Goal: Transaction & Acquisition: Purchase product/service

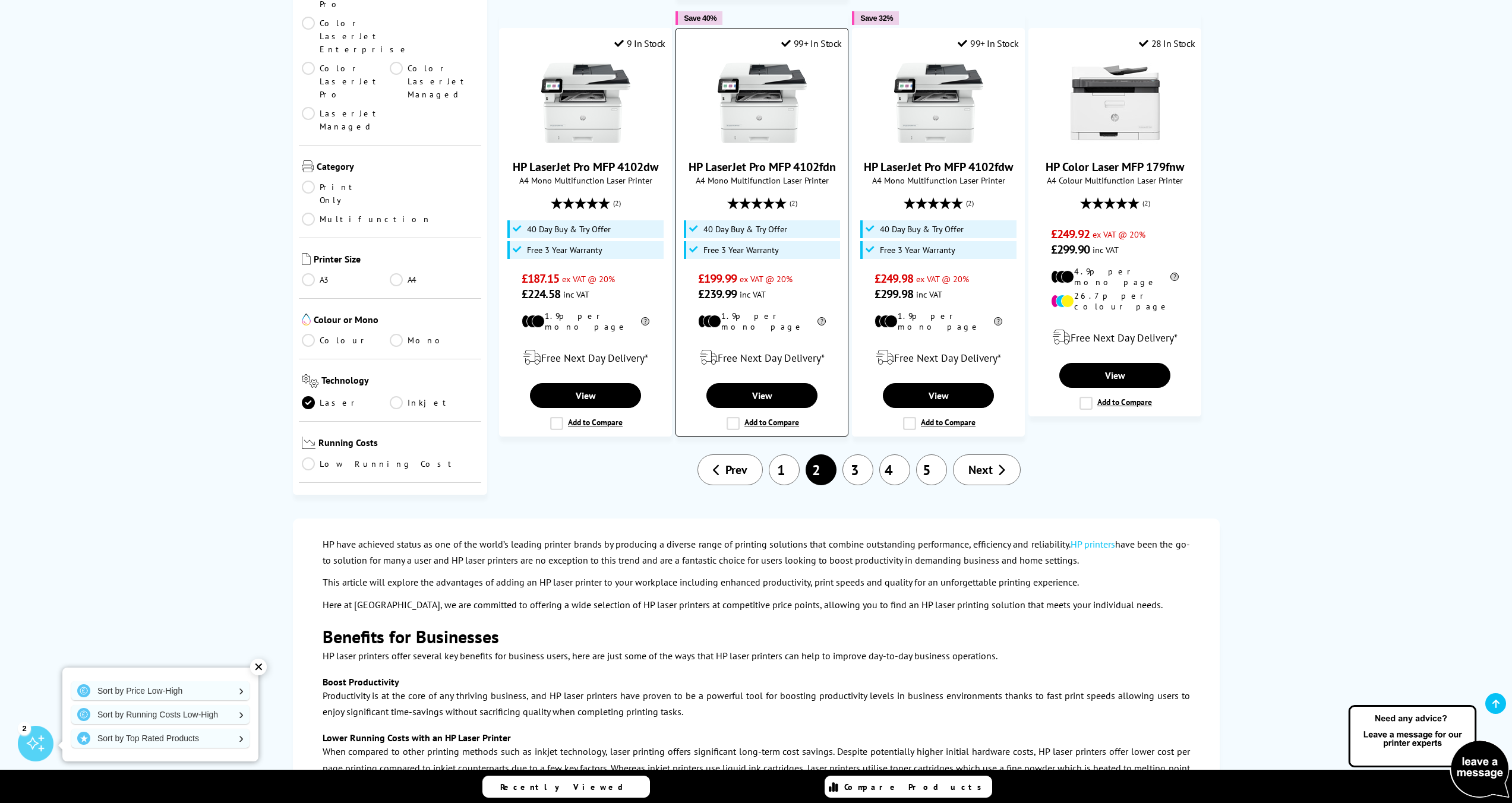
scroll to position [1232, 0]
click at [863, 453] on link "3" at bounding box center [857, 468] width 31 height 31
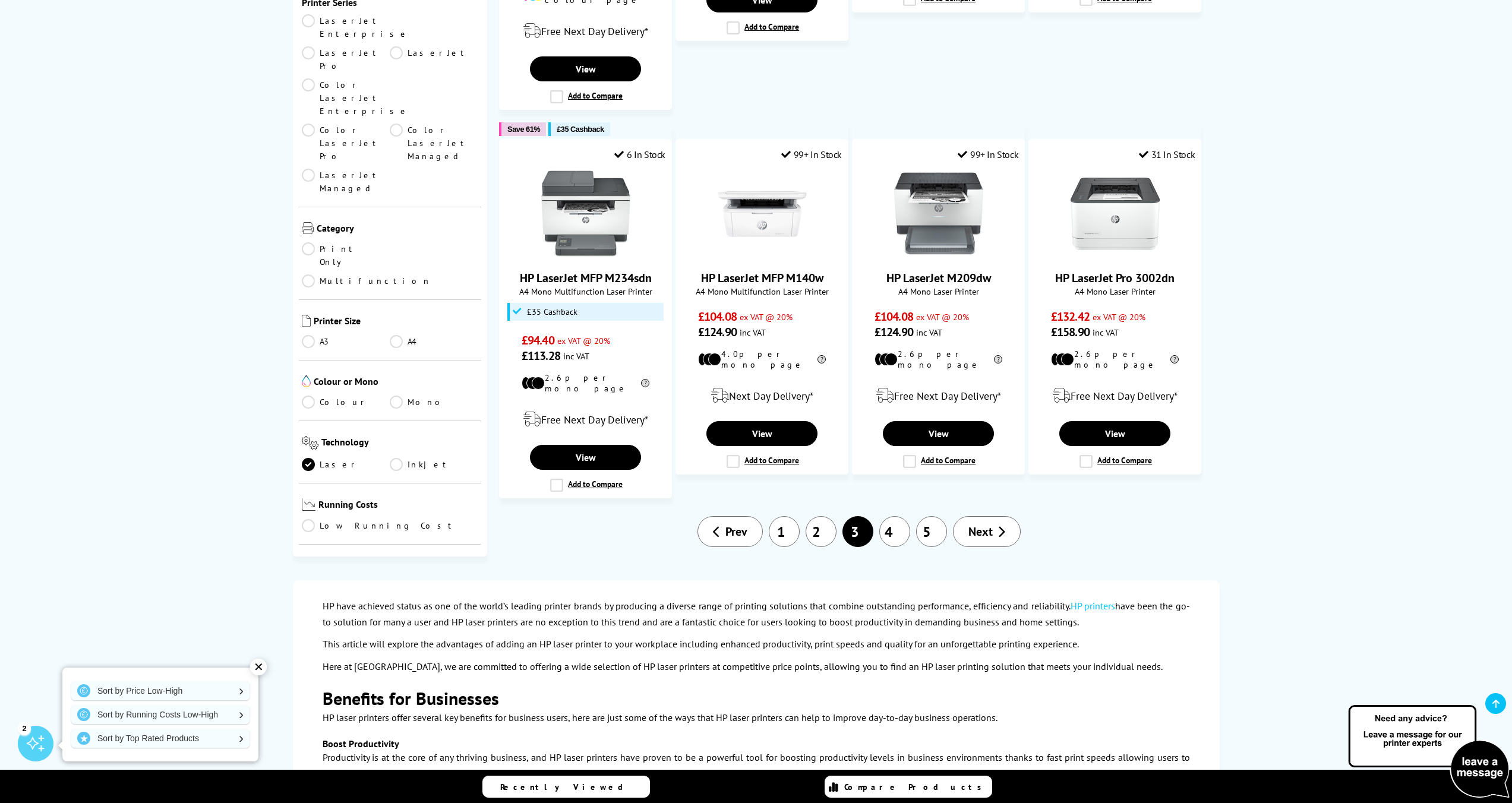
scroll to position [1112, 0]
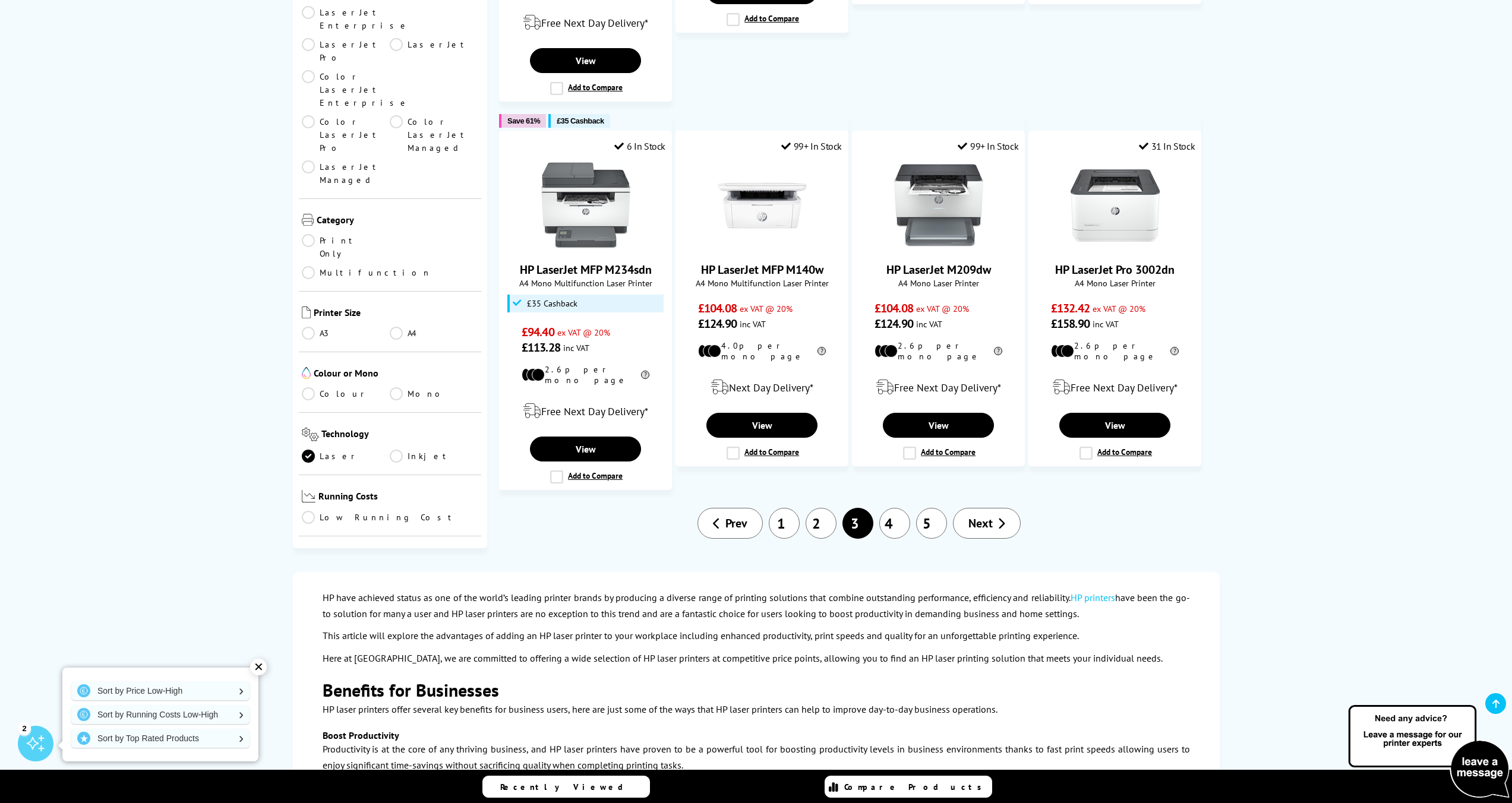
click at [893, 508] on link "4" at bounding box center [895, 523] width 31 height 31
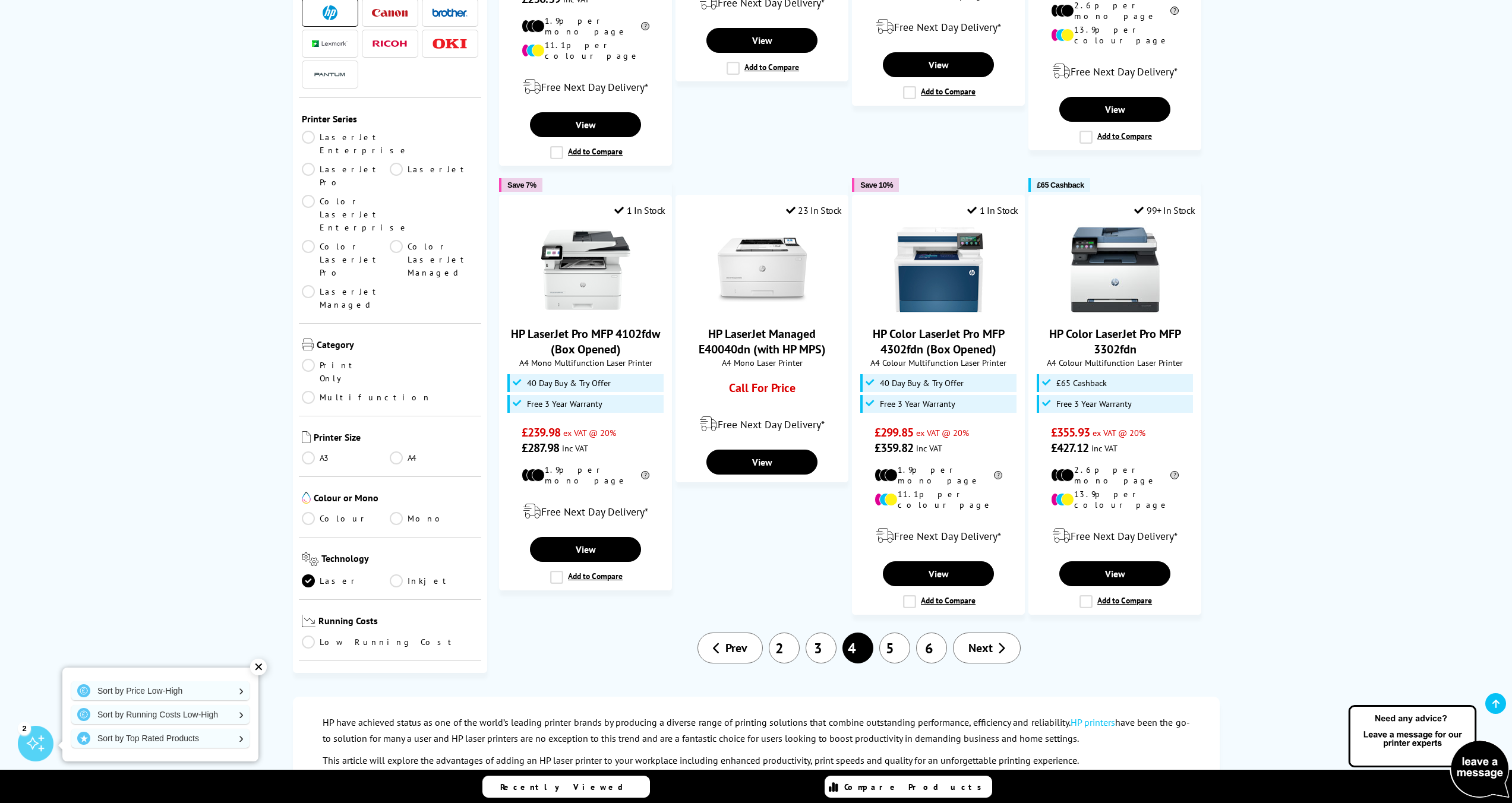
scroll to position [992, 0]
click at [898, 632] on link "5" at bounding box center [895, 647] width 31 height 31
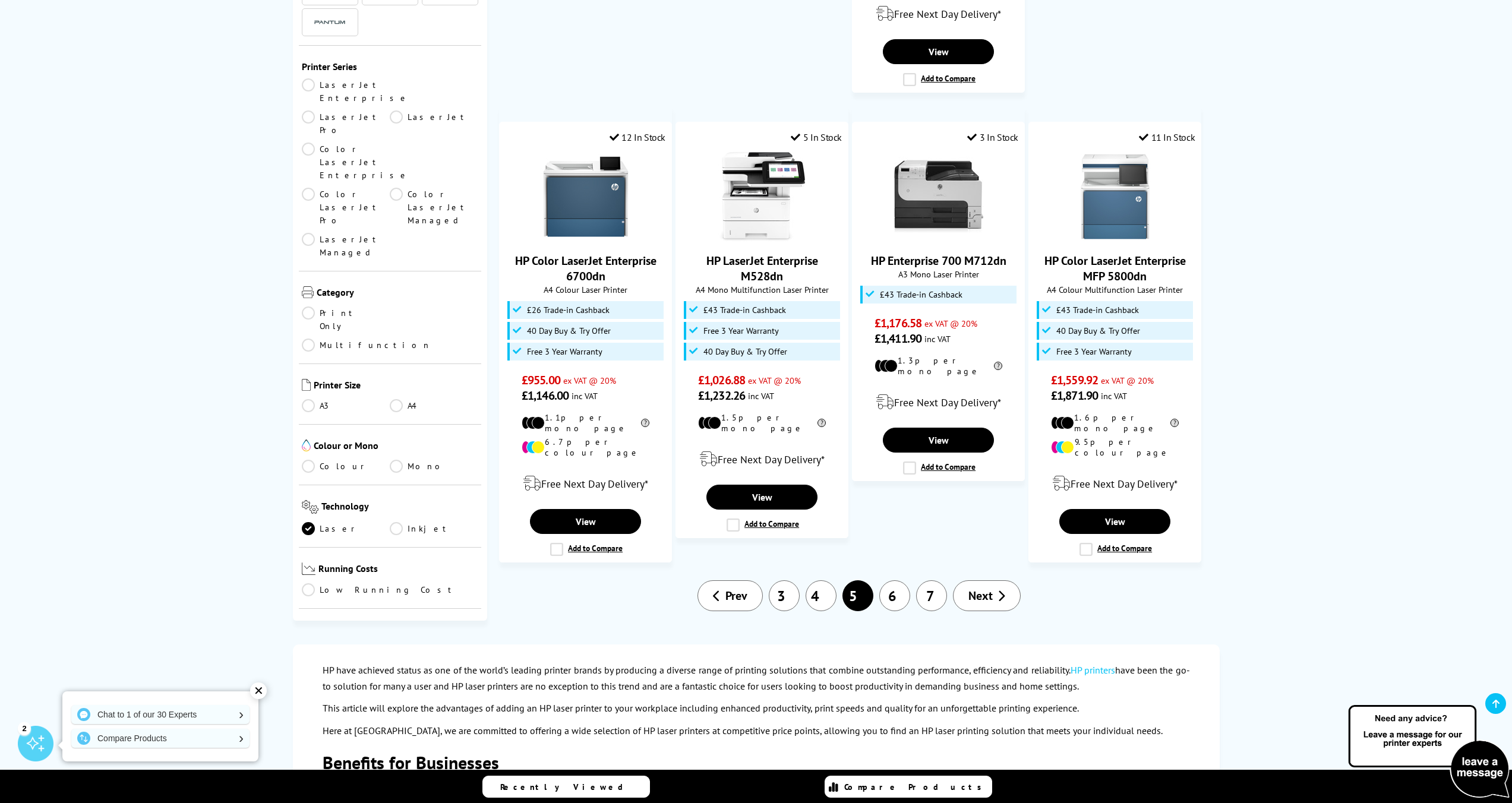
scroll to position [1103, 0]
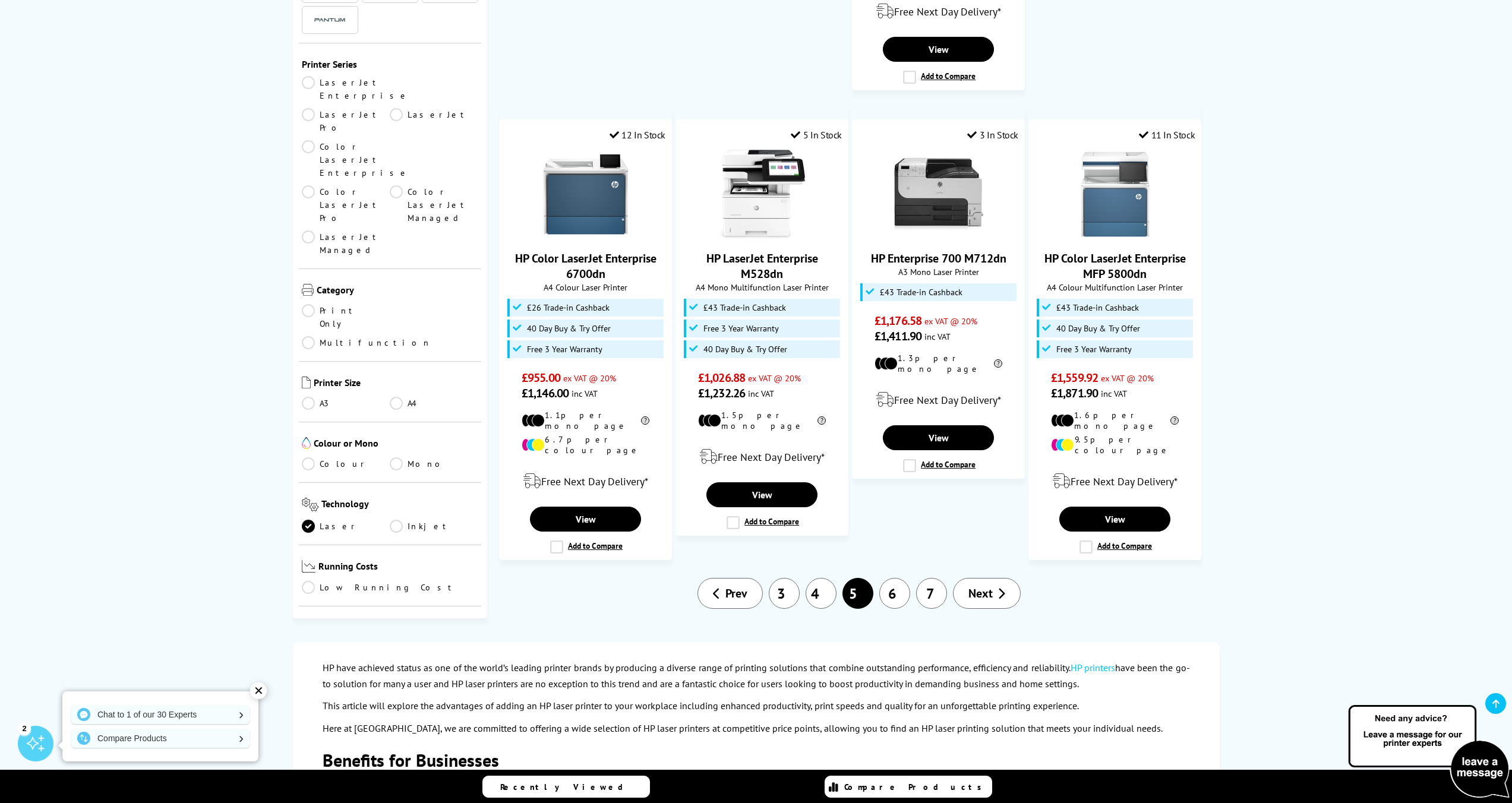
click at [396, 660] on link "Wi-Fi Direct" at bounding box center [434, 667] width 89 height 13
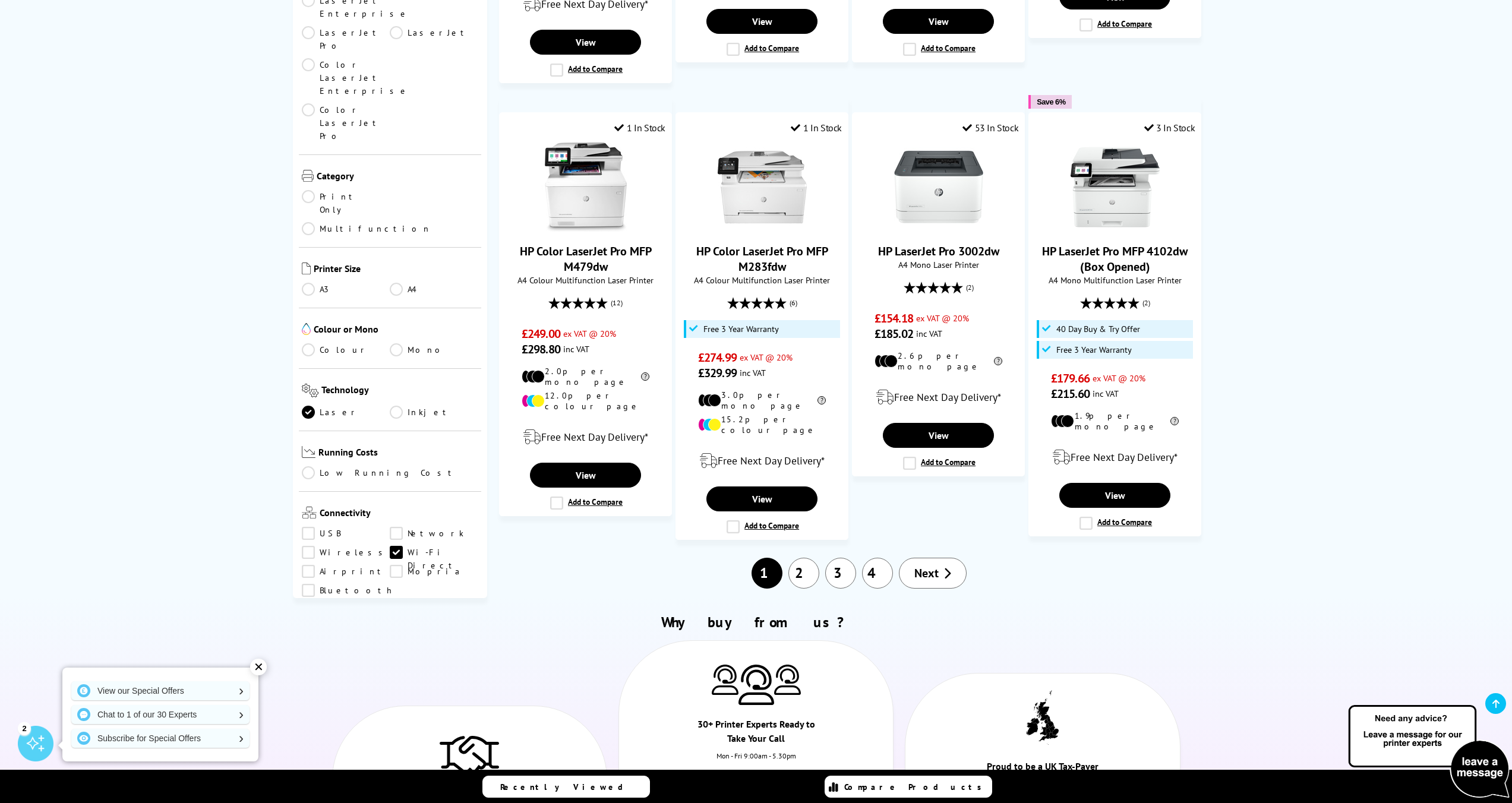
click at [308, 665] on link "Copy" at bounding box center [346, 671] width 89 height 13
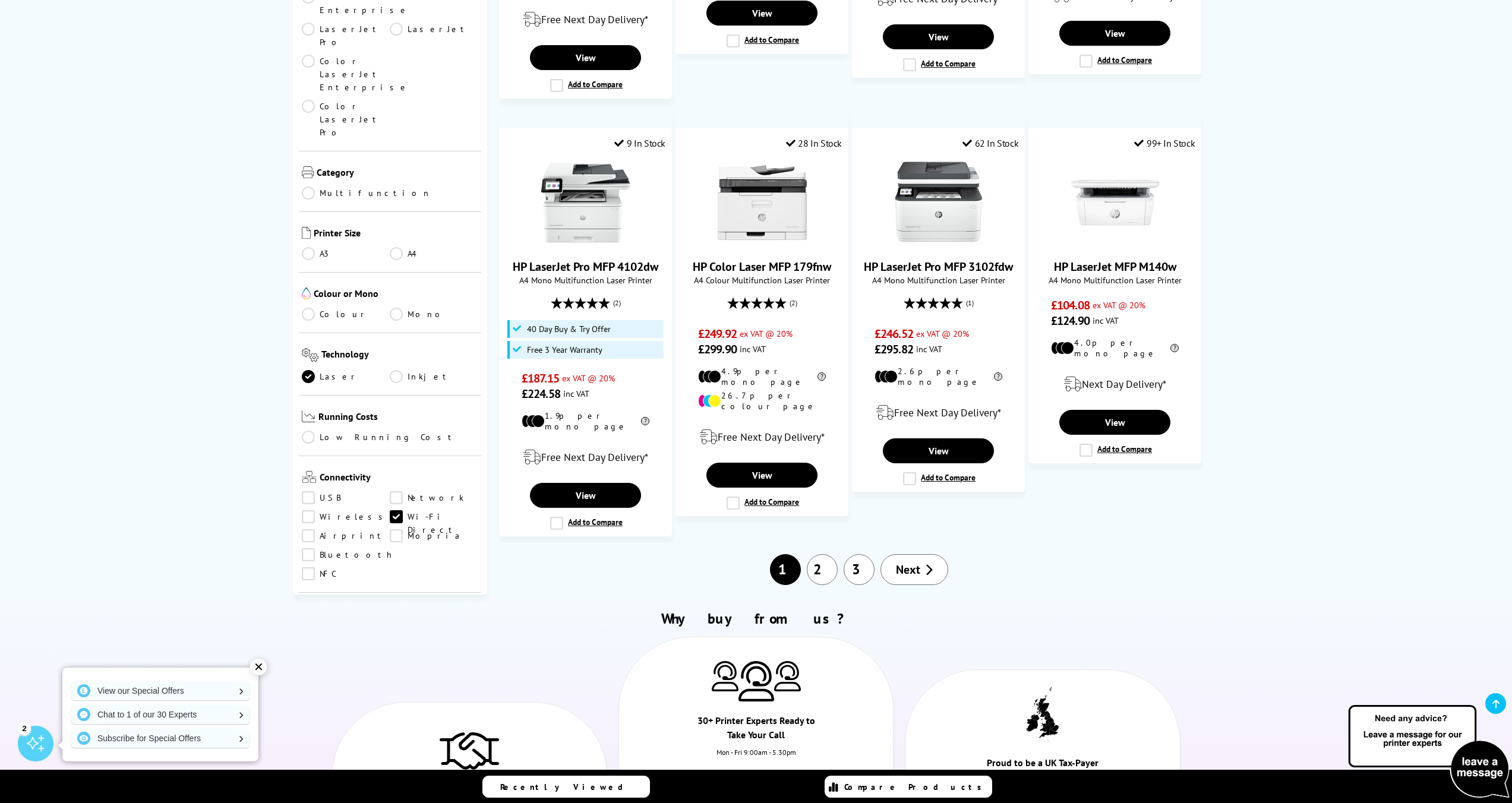
click at [309, 648] on link "Fax" at bounding box center [346, 655] width 89 height 13
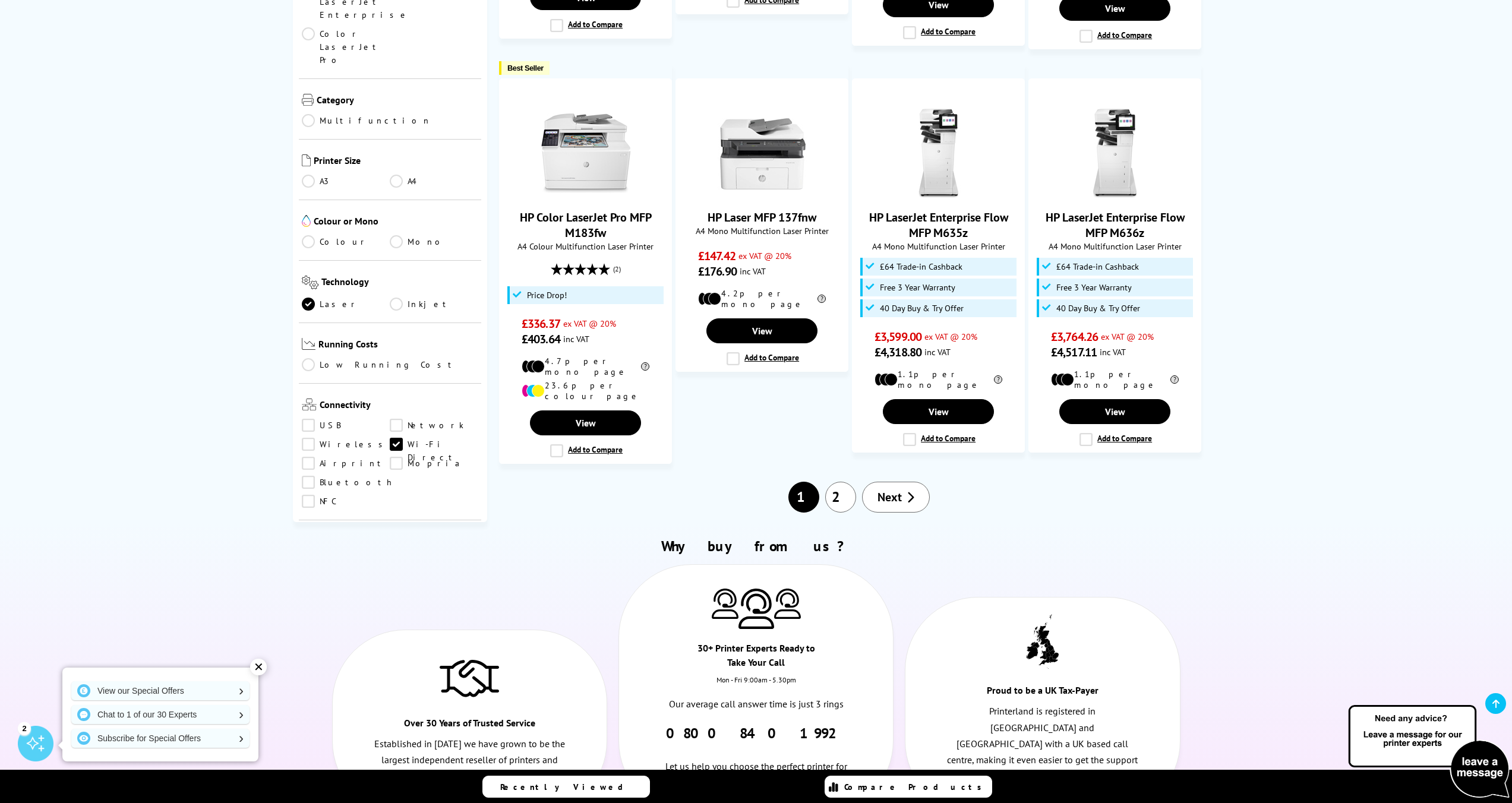
click at [308, 438] on link "Wireless" at bounding box center [346, 445] width 89 height 13
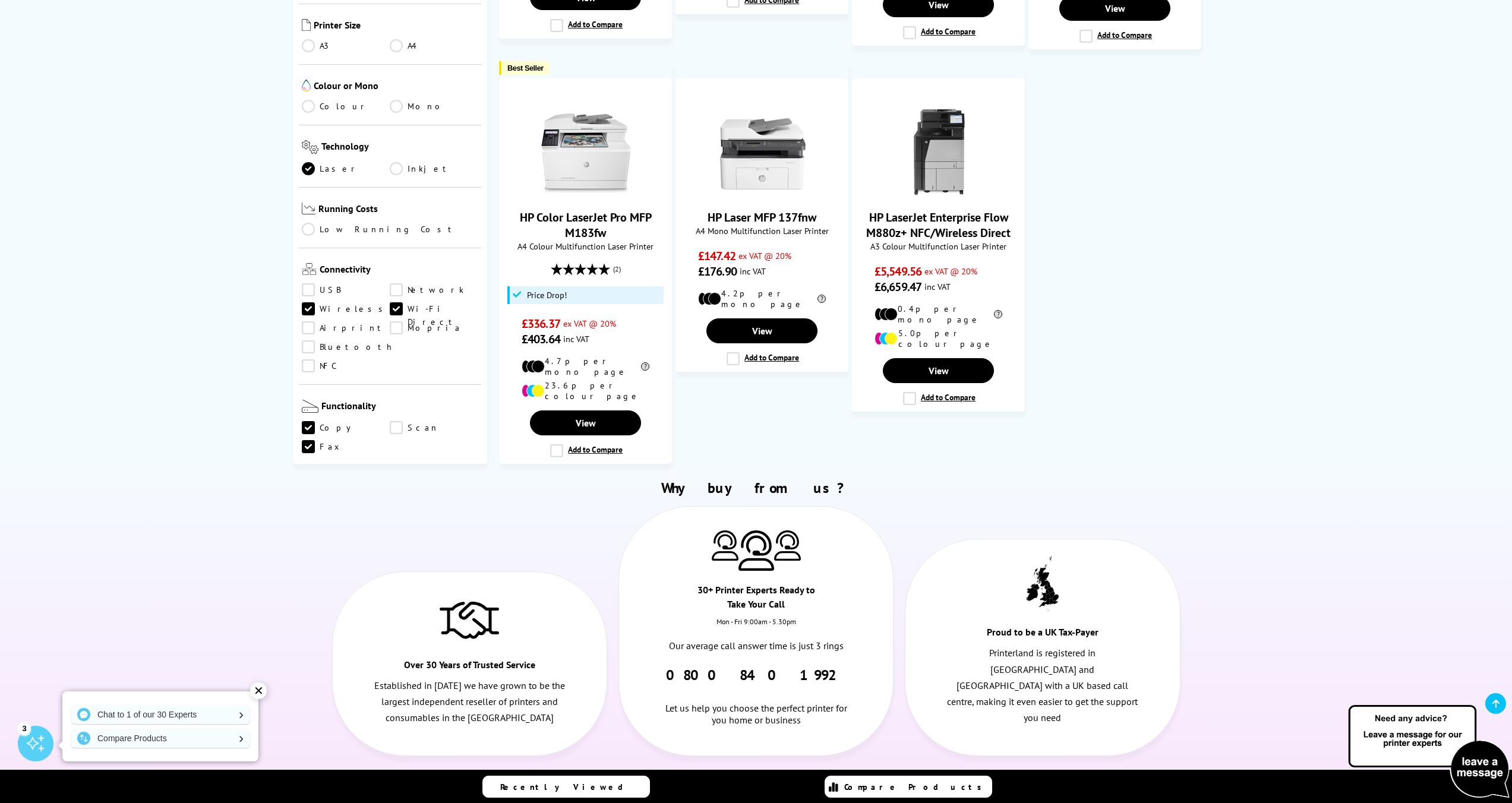
click at [310, 321] on link "Airprint" at bounding box center [346, 328] width 89 height 13
click at [308, 340] on link "Bluetooth" at bounding box center [348, 347] width 93 height 13
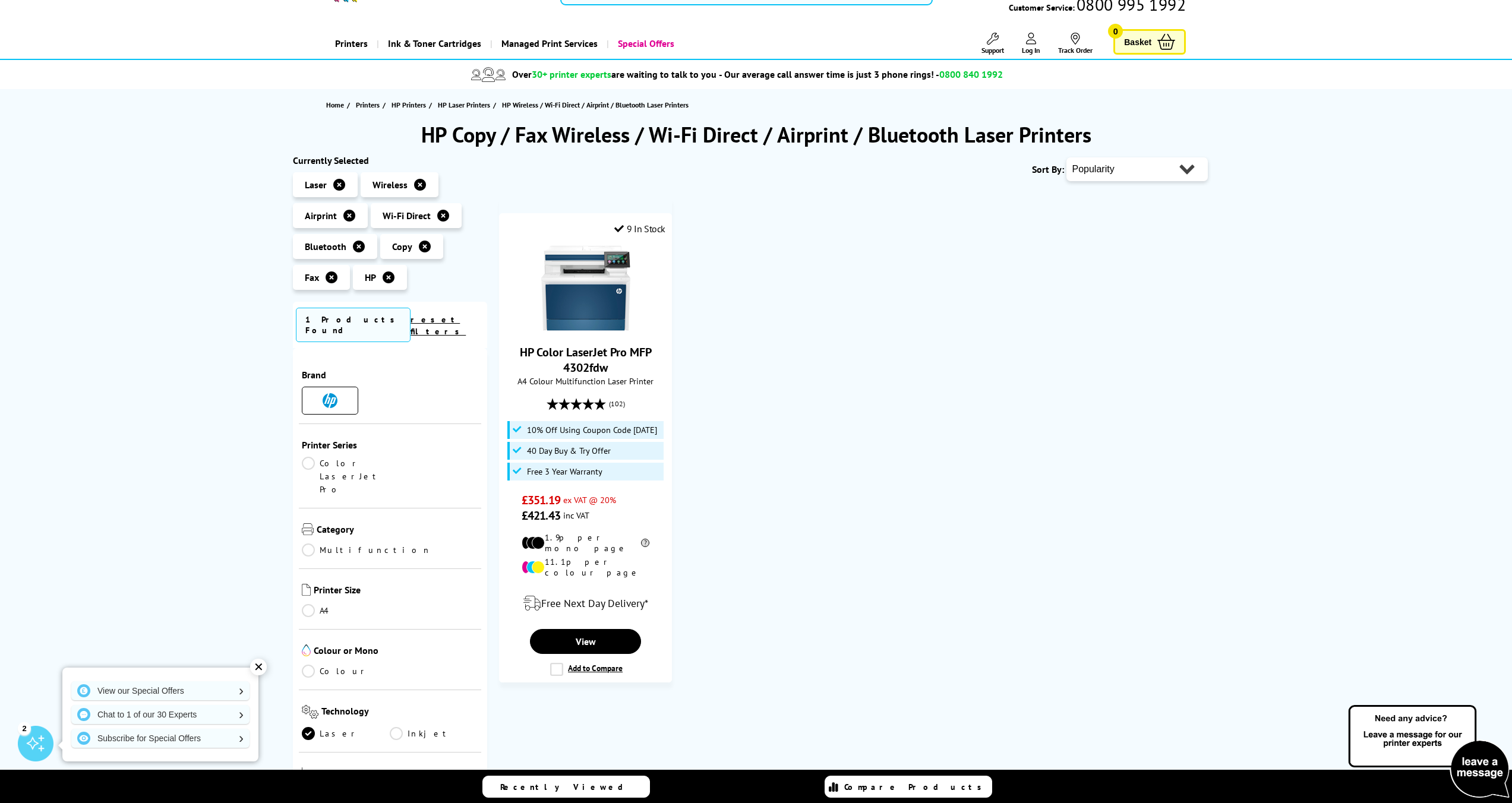
scroll to position [43, 0]
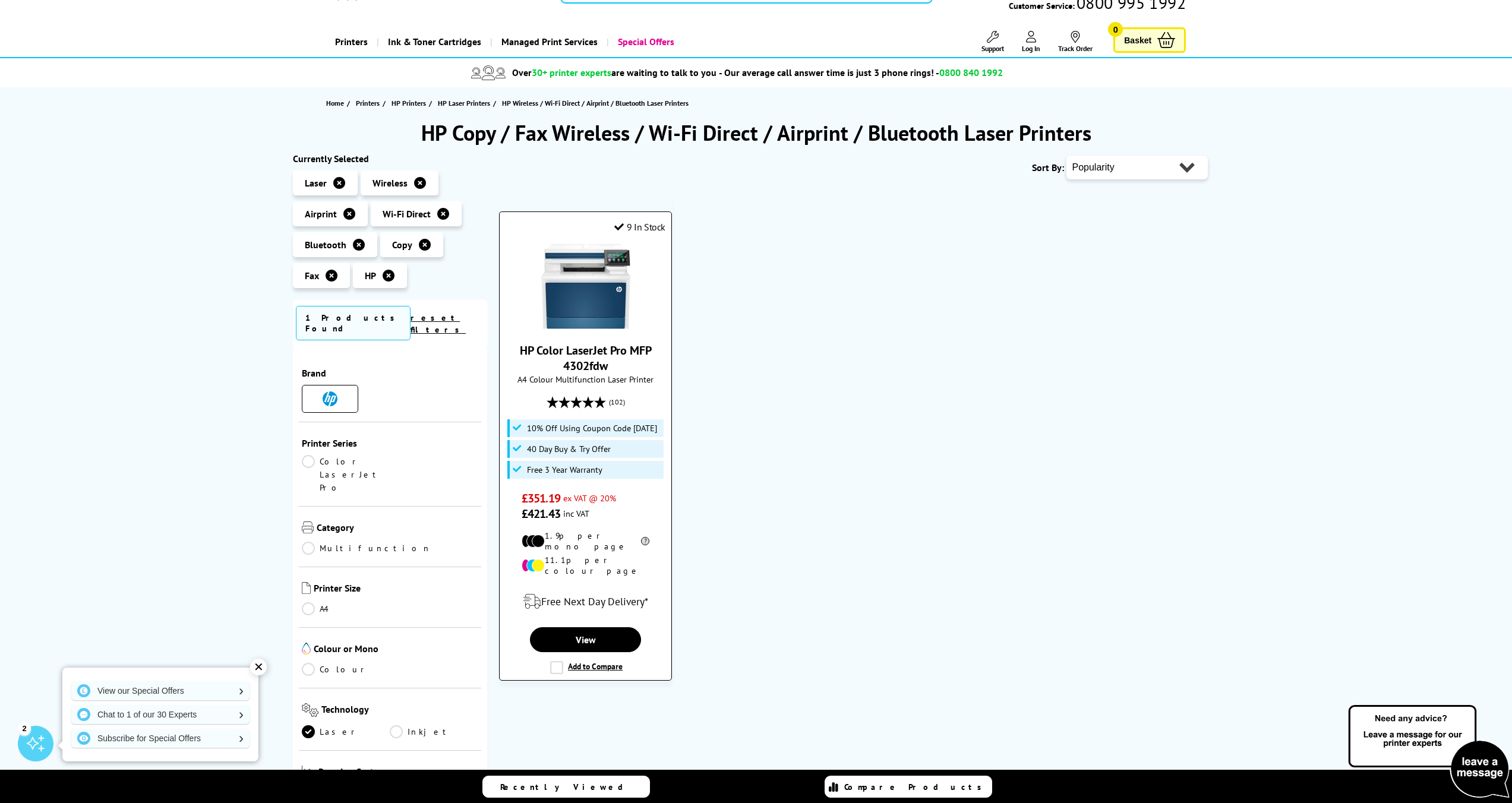
click at [580, 278] on img at bounding box center [586, 286] width 89 height 89
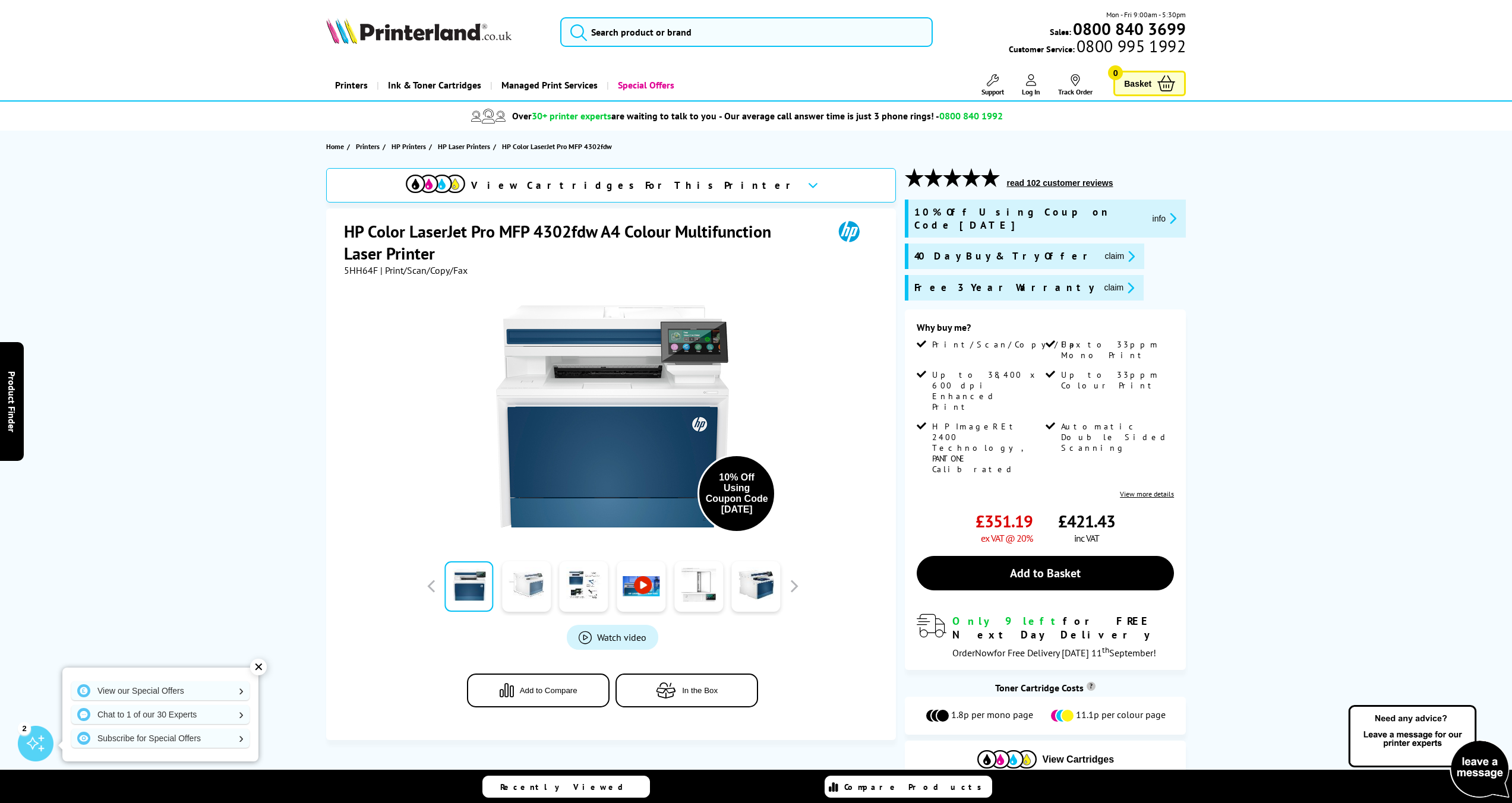
click at [529, 600] on link at bounding box center [526, 586] width 49 height 50
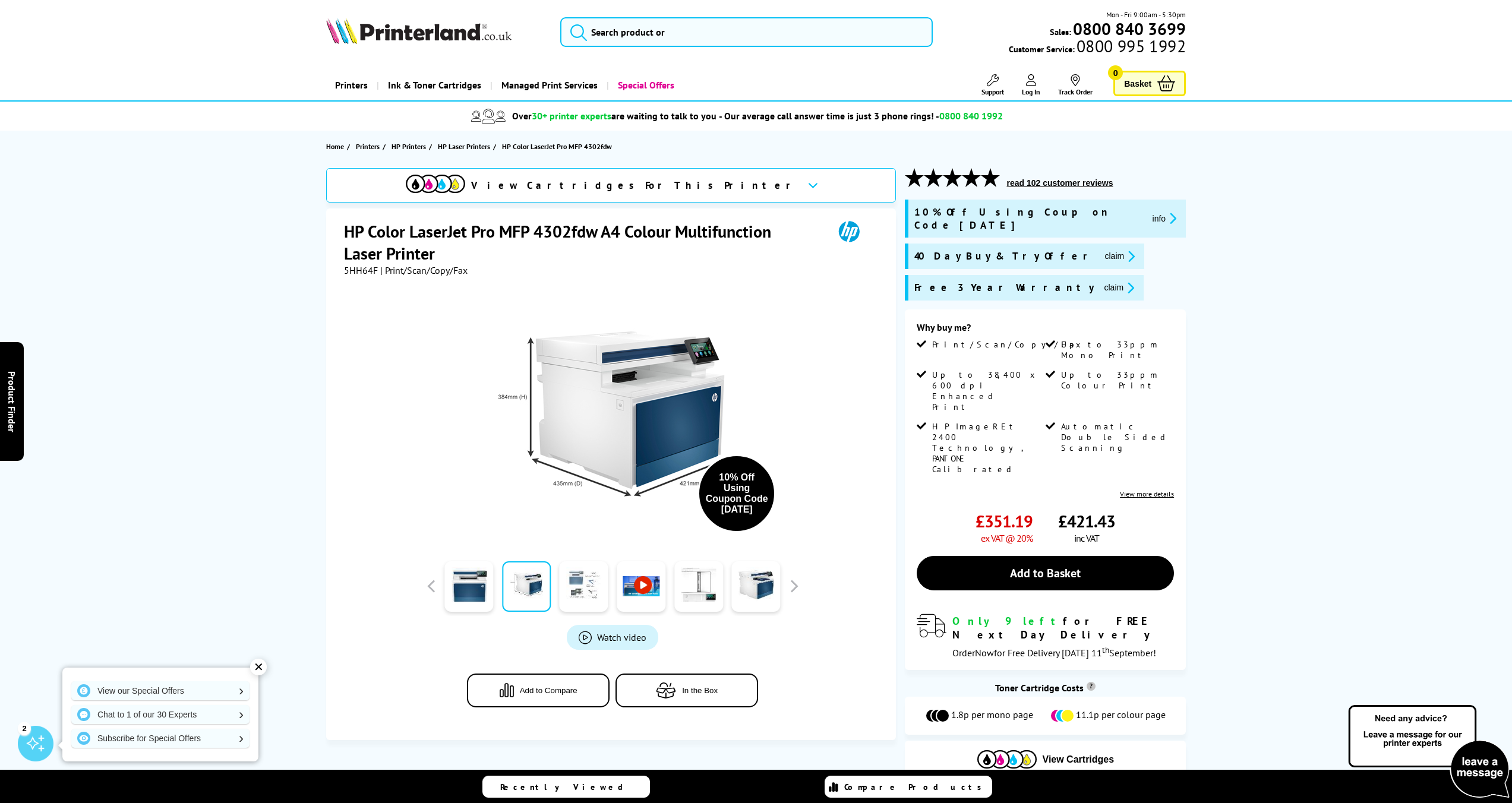
click at [576, 596] on link at bounding box center [584, 586] width 49 height 50
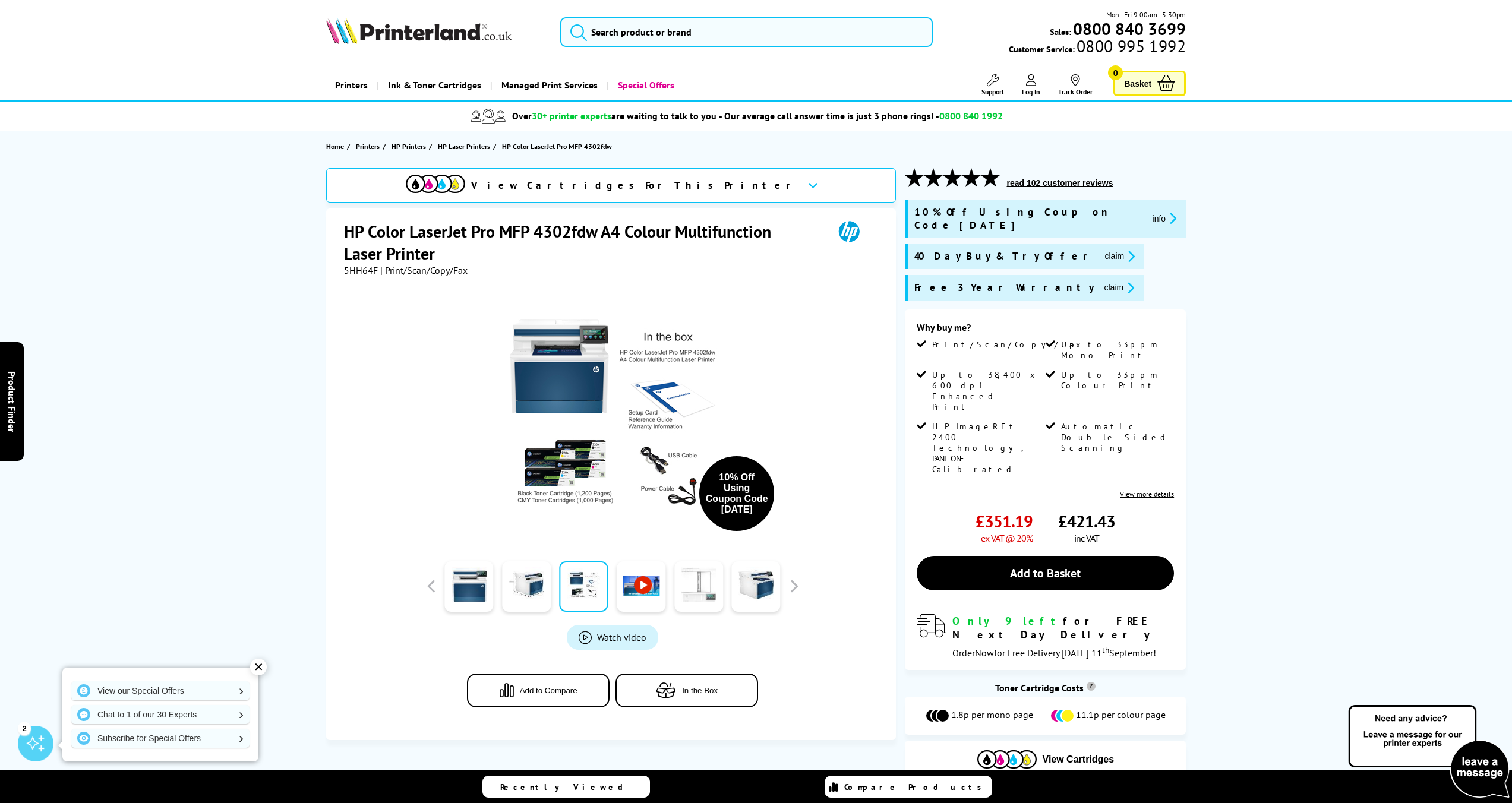
click at [695, 603] on link at bounding box center [699, 586] width 49 height 50
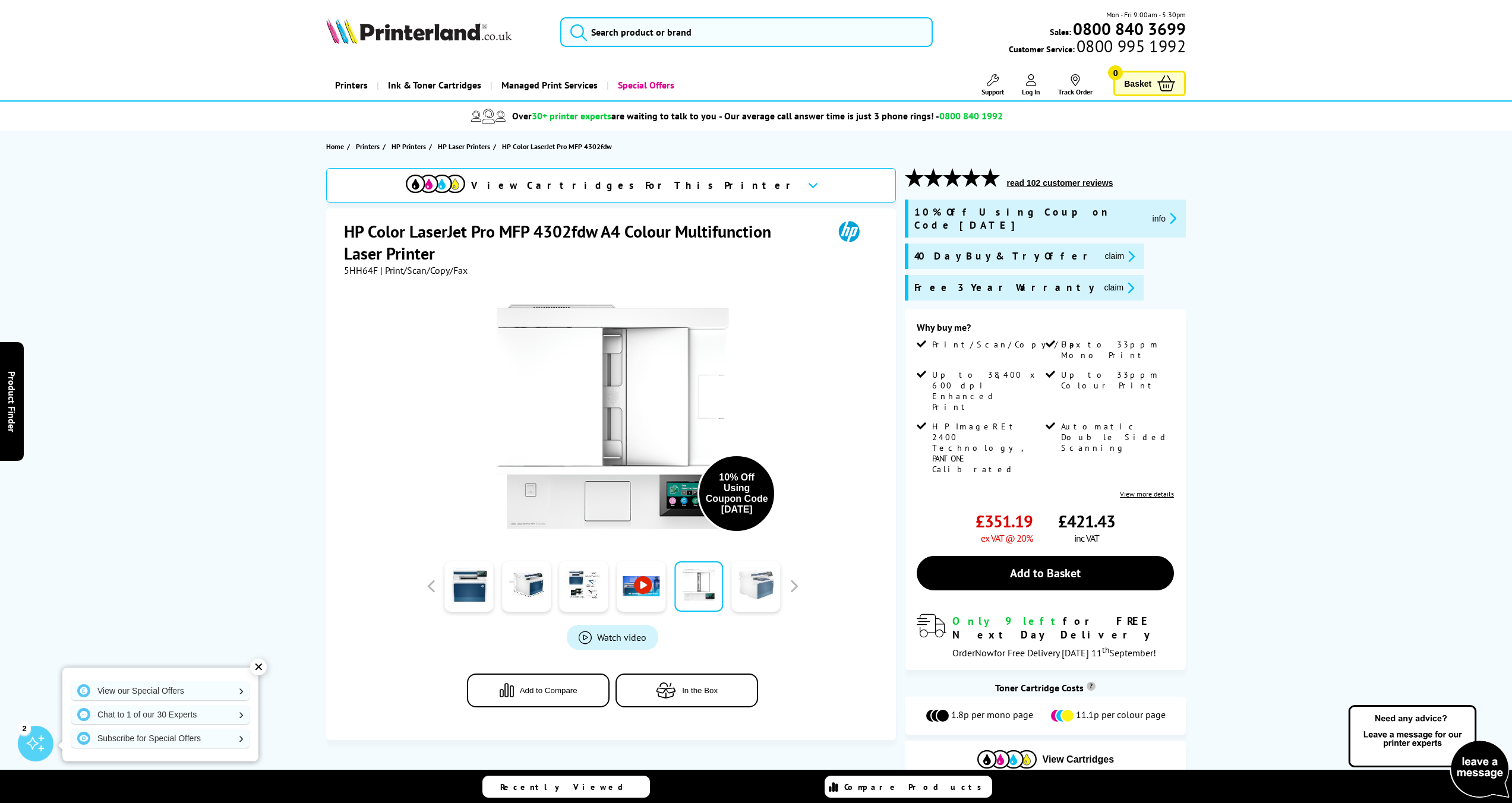
click at [760, 600] on link at bounding box center [757, 586] width 49 height 50
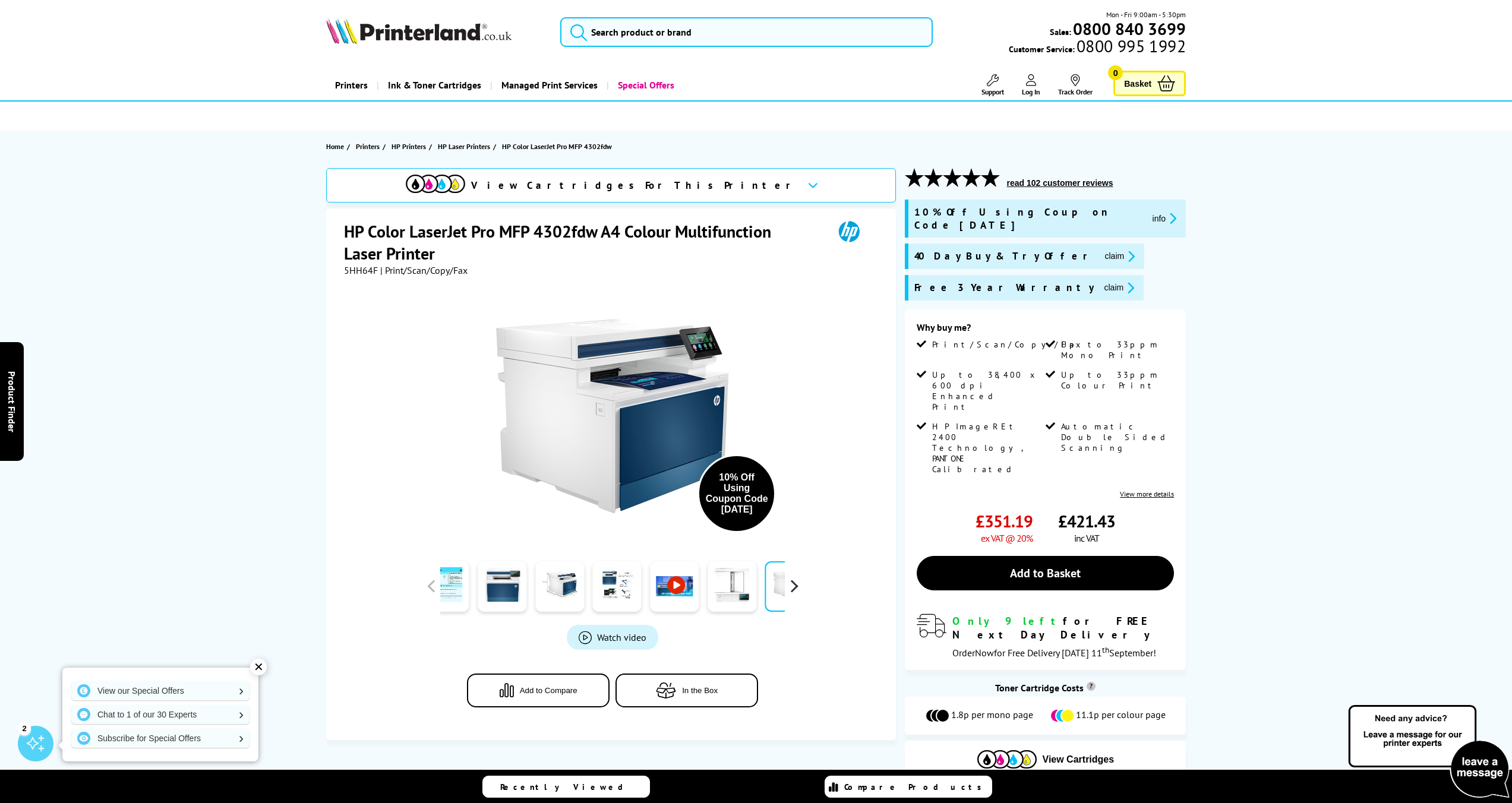
click at [795, 584] on button "button" at bounding box center [794, 586] width 18 height 18
click at [808, 185] on icon at bounding box center [813, 185] width 10 height 7
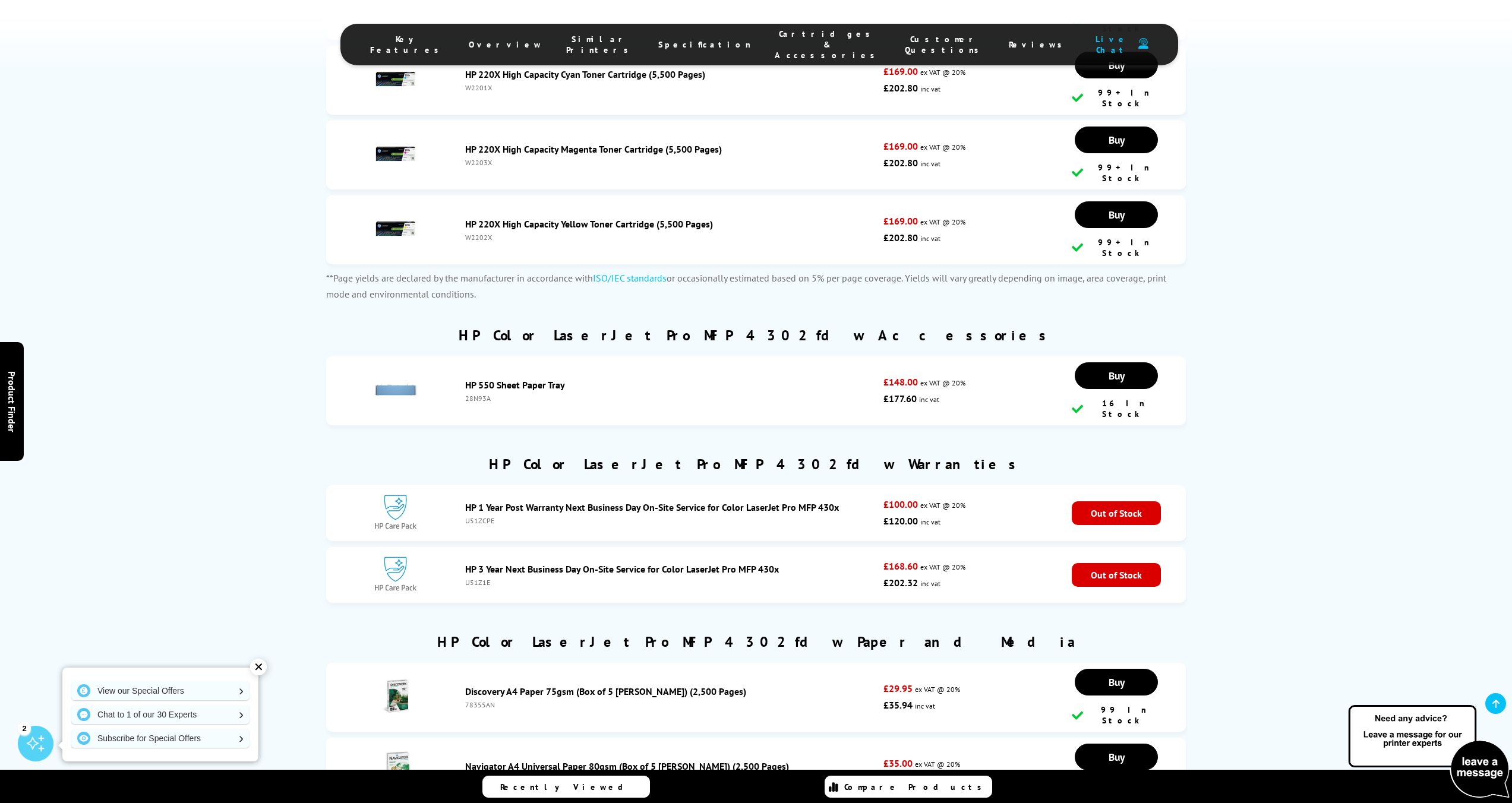
scroll to position [4625, 0]
